Goal: Task Accomplishment & Management: Use online tool/utility

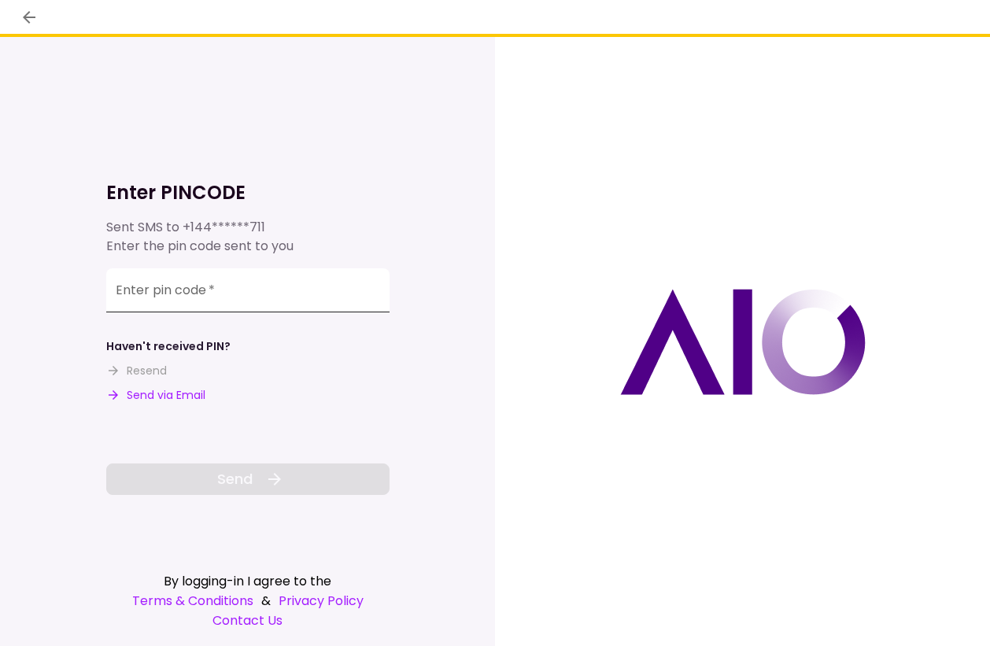
click at [192, 304] on input "Enter pin code   *" at bounding box center [247, 290] width 283 height 44
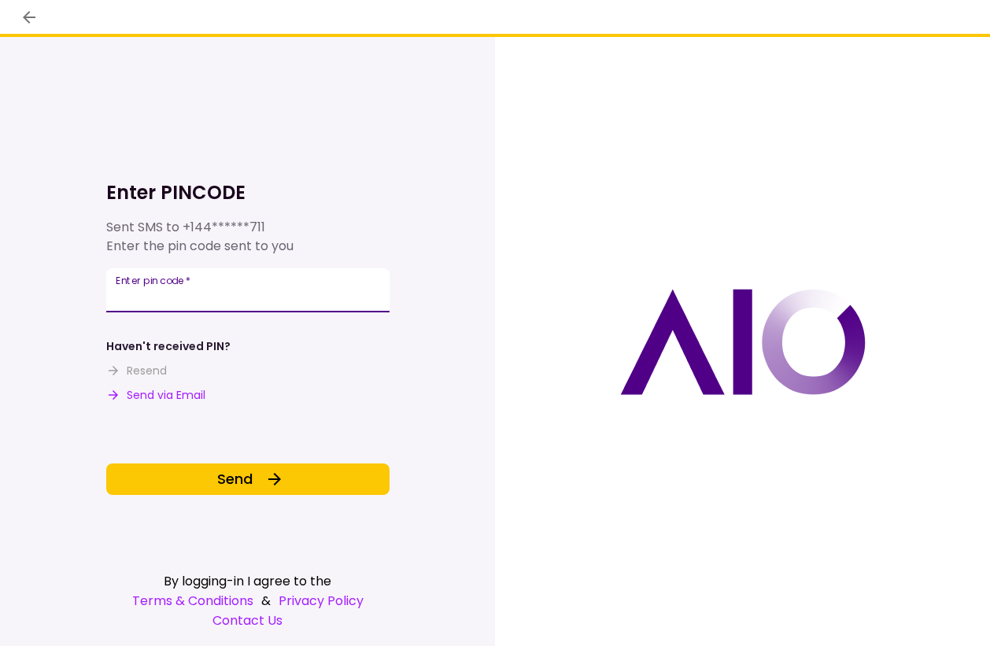
type input "******"
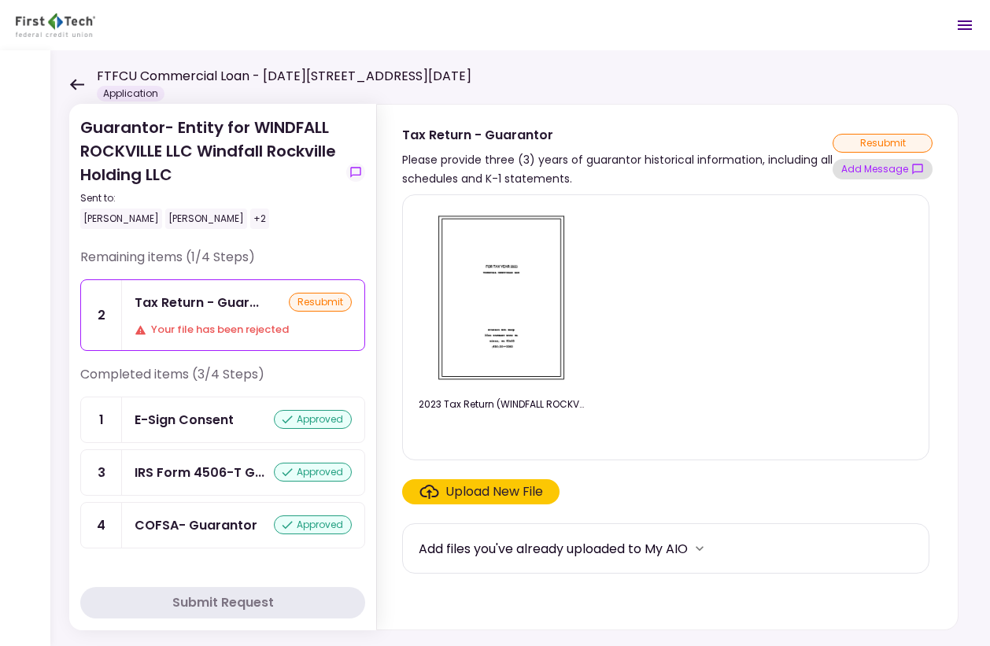
click at [883, 166] on button "Add Message" at bounding box center [882, 169] width 100 height 20
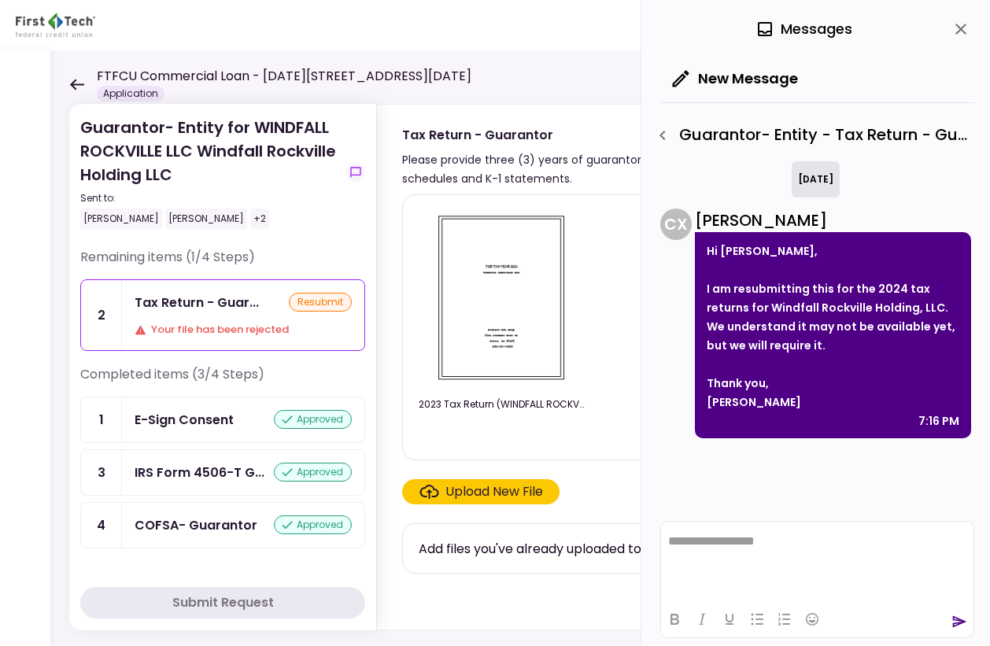
drag, startPoint x: 817, startPoint y: 294, endPoint x: 896, endPoint y: 362, distance: 103.7
click at [896, 362] on div "Hi [PERSON_NAME], I am resubmitting this for the 2024 tax returns for Windfall …" at bounding box center [833, 335] width 276 height 206
click at [883, 359] on div at bounding box center [832, 364] width 252 height 19
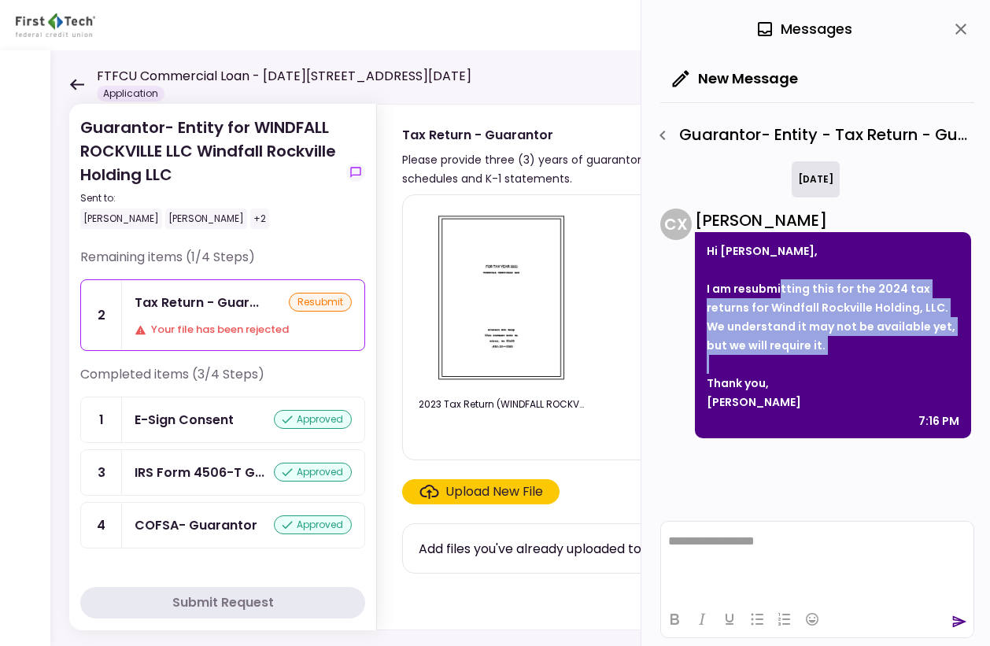
click at [846, 346] on div "I am resubmitting this for the 2024 tax returns for Windfall Rockville Holding,…" at bounding box center [832, 317] width 252 height 76
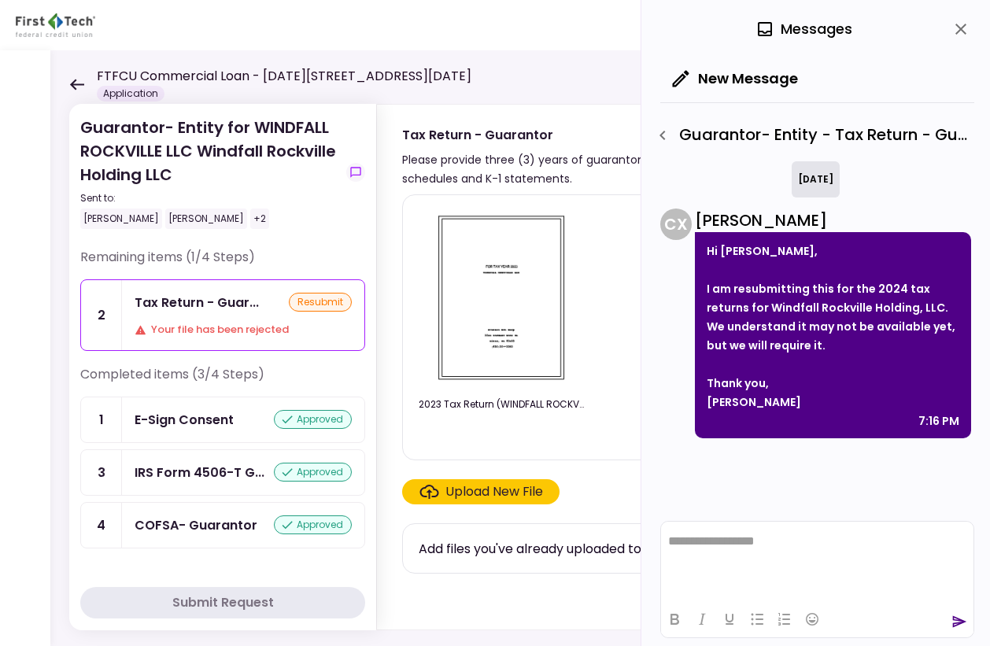
click at [400, 615] on div "2023 Tax Return (WINDFALL ROCKVILLE LLC) (2).pdf Upload New File Add files you'…" at bounding box center [667, 408] width 581 height 441
drag, startPoint x: 965, startPoint y: 24, endPoint x: 953, endPoint y: 24, distance: 11.8
click at [965, 24] on icon "close" at bounding box center [960, 29] width 19 height 19
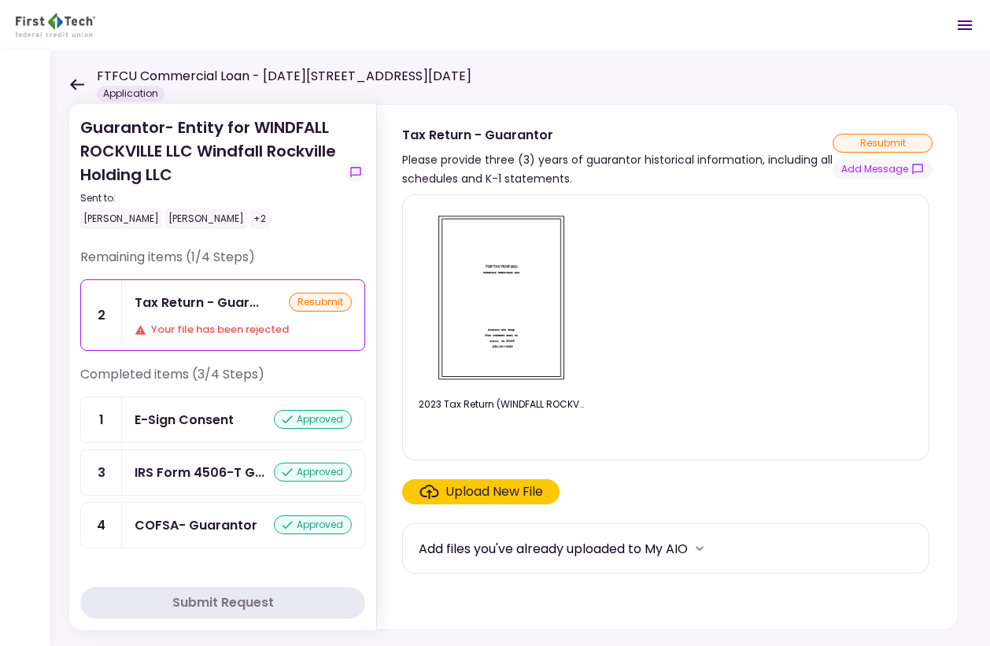
click at [71, 86] on icon at bounding box center [76, 85] width 15 height 12
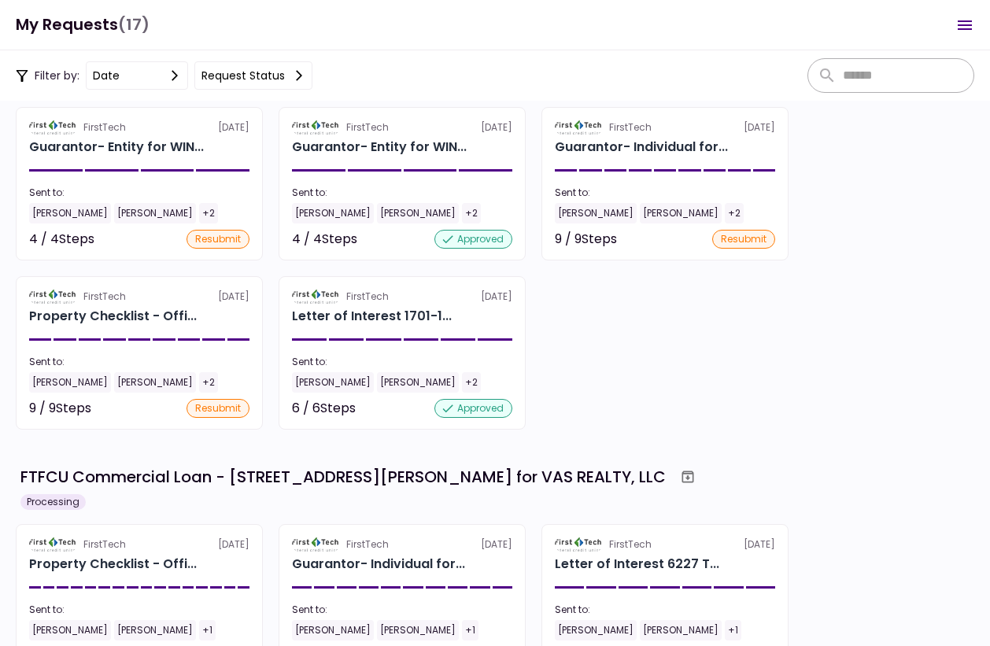
scroll to position [254, 0]
